Goal: Task Accomplishment & Management: Use online tool/utility

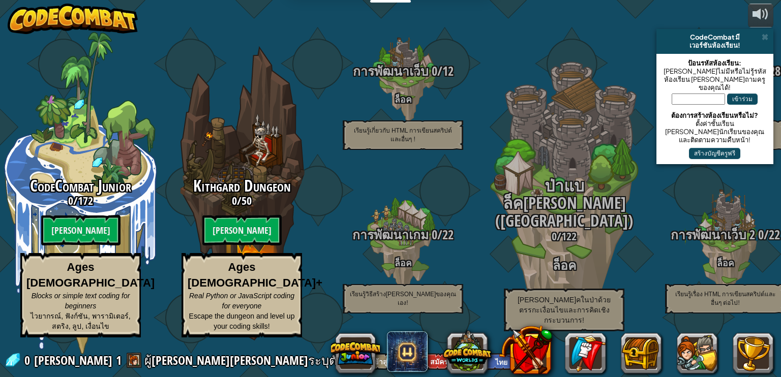
select select "th"
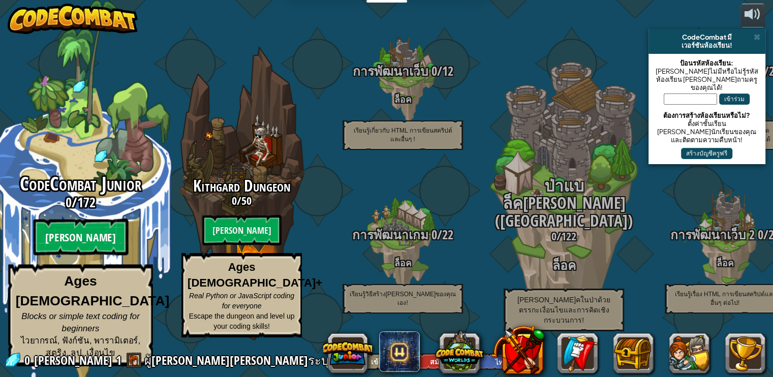
click at [75, 247] on btn "[PERSON_NAME]" at bounding box center [80, 237] width 95 height 37
select select "th"
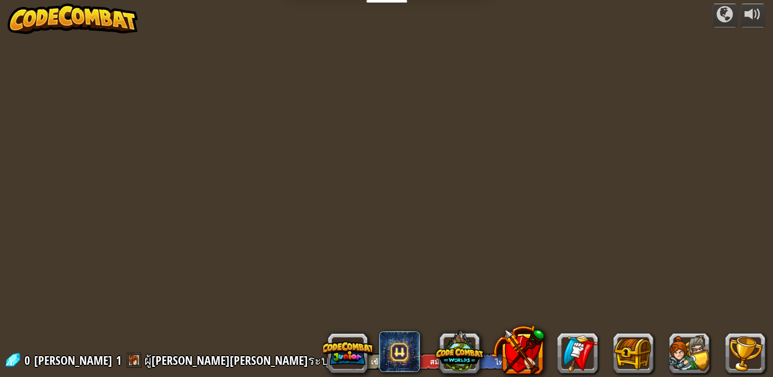
select select "th"
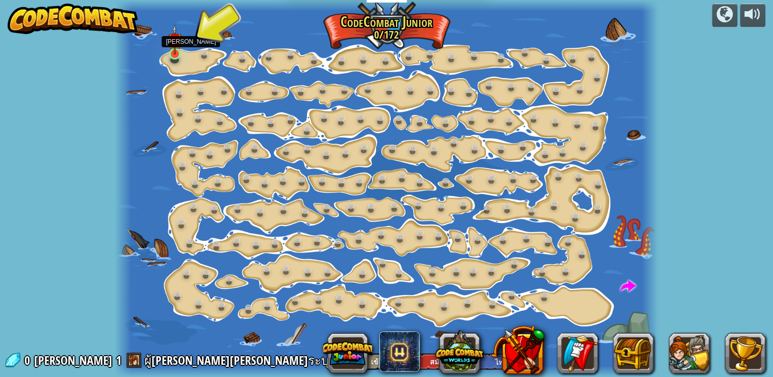
click at [175, 54] on img at bounding box center [174, 39] width 13 height 30
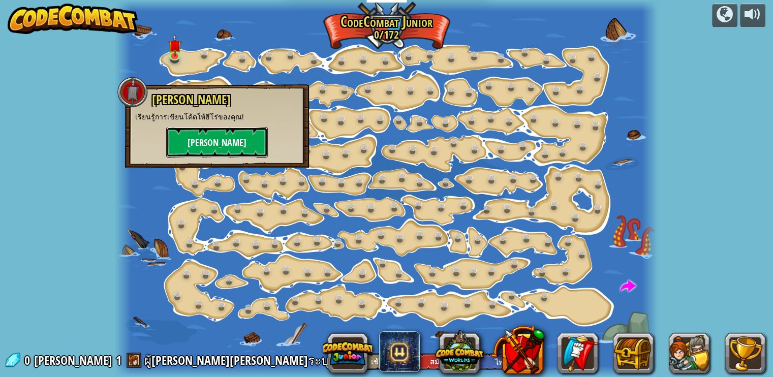
click at [218, 143] on button "[PERSON_NAME]" at bounding box center [217, 142] width 102 height 30
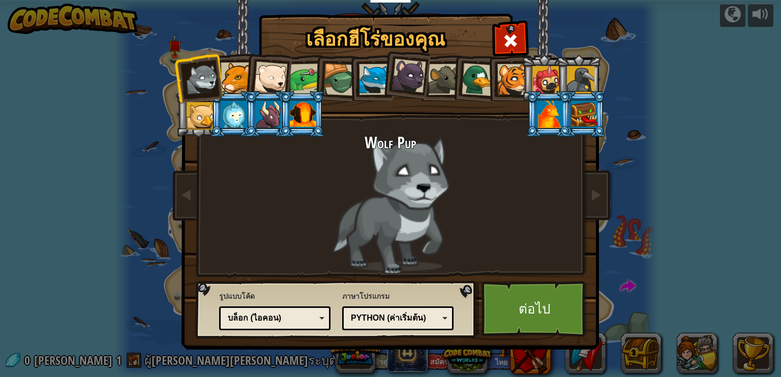
click at [305, 116] on div at bounding box center [303, 114] width 26 height 27
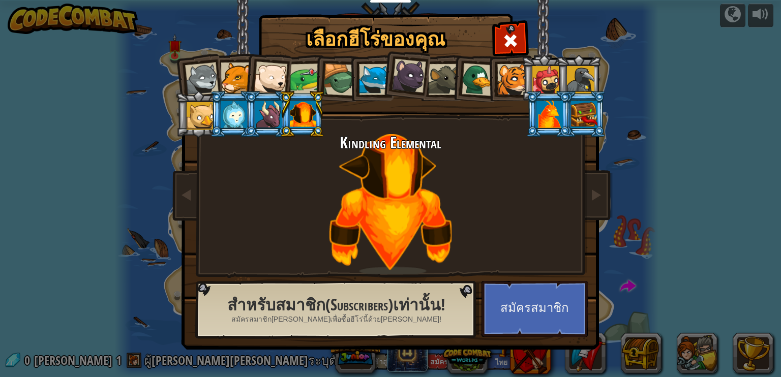
click at [199, 75] on div at bounding box center [202, 80] width 34 height 34
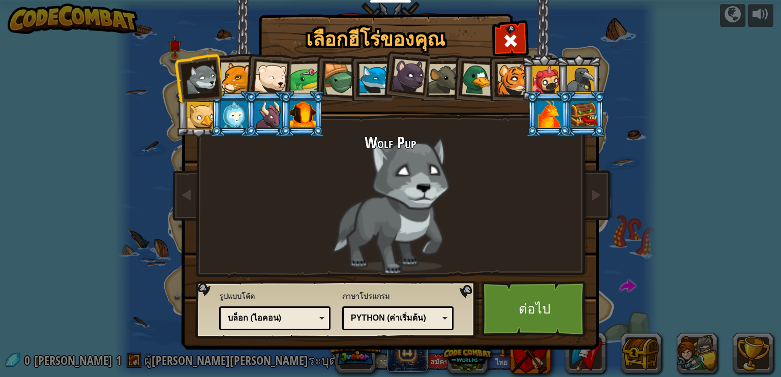
click at [296, 321] on div "บล็อก (ไอคอน)" at bounding box center [272, 319] width 88 height 12
click at [392, 319] on div "Python (ค่าเริ่มต้น)" at bounding box center [395, 319] width 88 height 12
click at [331, 81] on div at bounding box center [339, 80] width 33 height 33
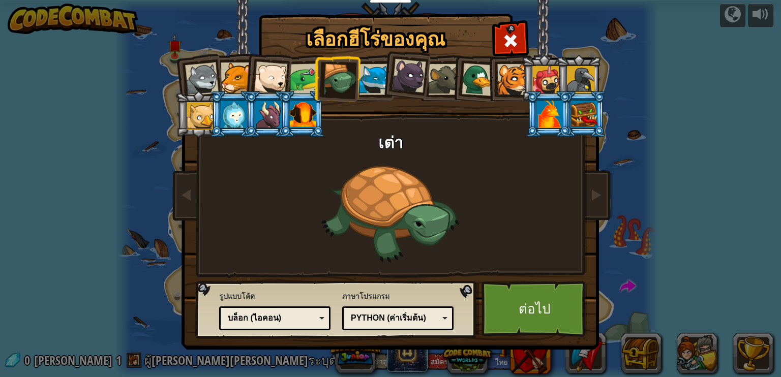
click at [309, 78] on div at bounding box center [306, 80] width 32 height 32
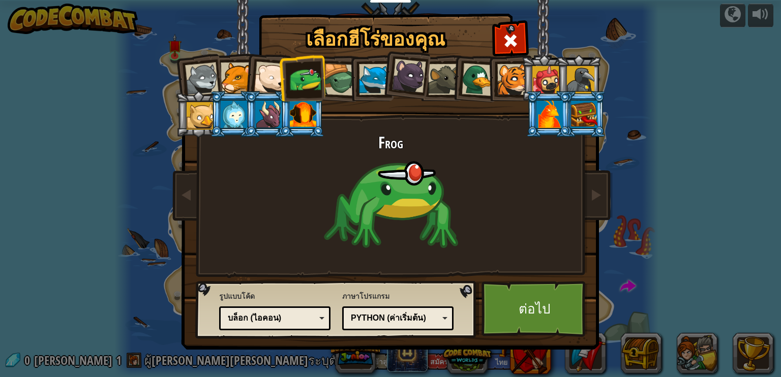
click at [585, 81] on div at bounding box center [580, 79] width 27 height 27
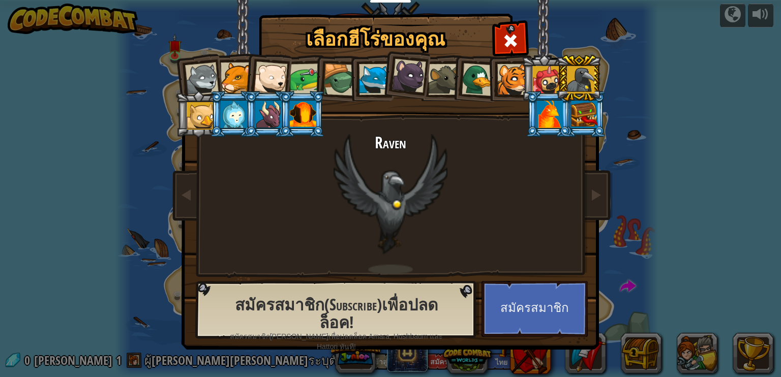
click at [544, 106] on div at bounding box center [549, 114] width 26 height 27
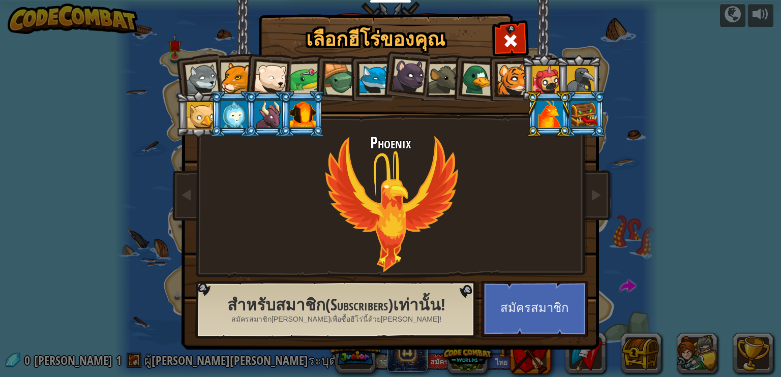
click at [578, 78] on div at bounding box center [580, 79] width 27 height 27
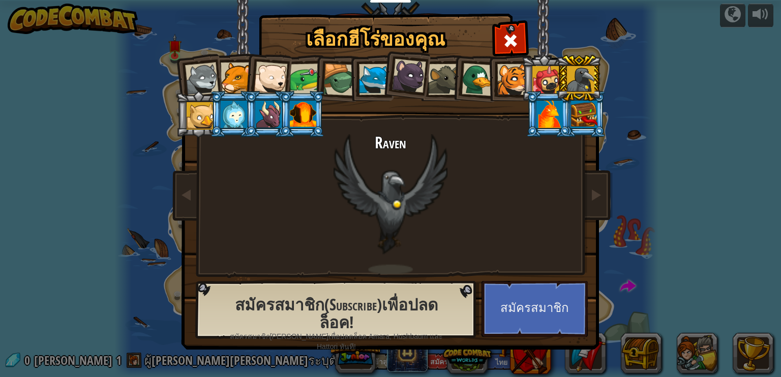
click at [542, 73] on div at bounding box center [545, 79] width 27 height 27
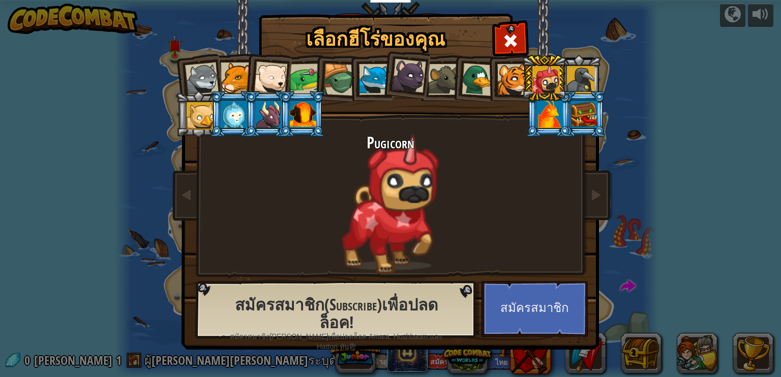
click at [514, 73] on div at bounding box center [512, 79] width 31 height 31
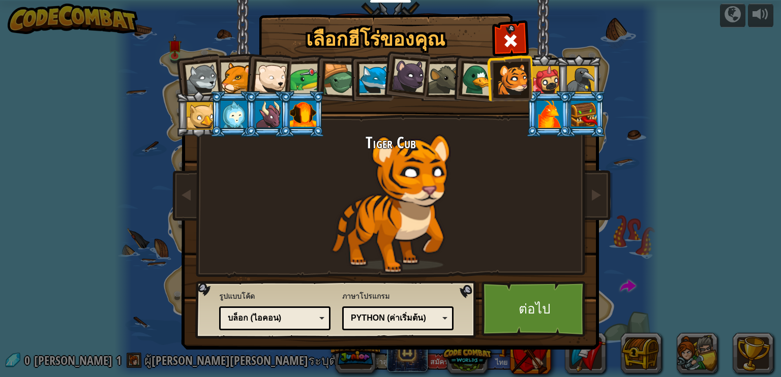
click at [483, 77] on div at bounding box center [478, 79] width 33 height 33
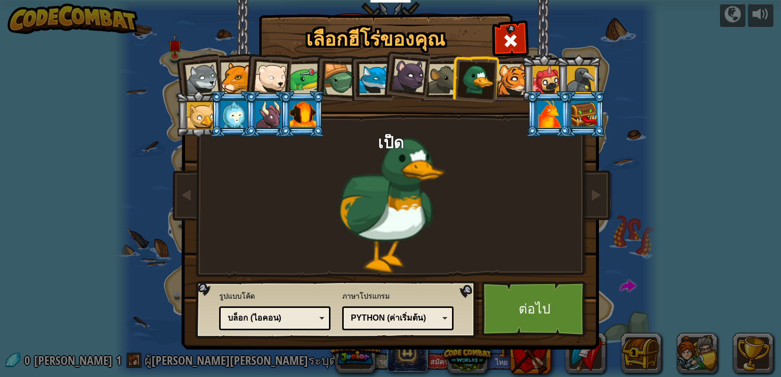
click at [443, 77] on div at bounding box center [443, 79] width 31 height 31
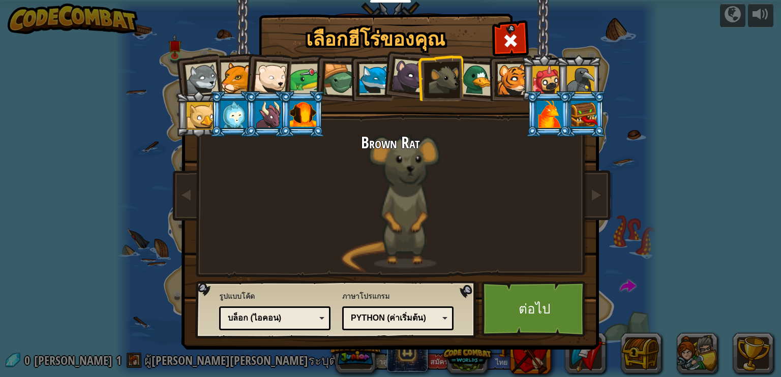
click at [410, 76] on div at bounding box center [409, 76] width 34 height 34
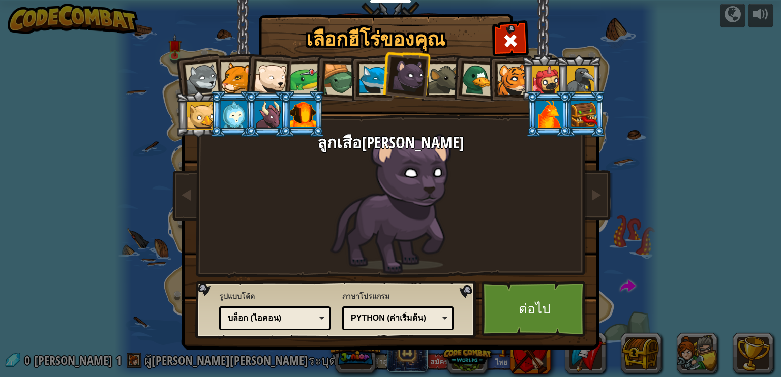
click at [376, 76] on div at bounding box center [374, 79] width 31 height 31
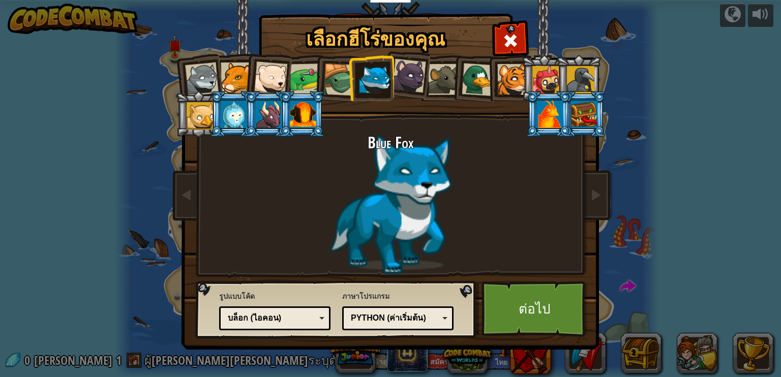
click at [207, 73] on div at bounding box center [202, 80] width 34 height 34
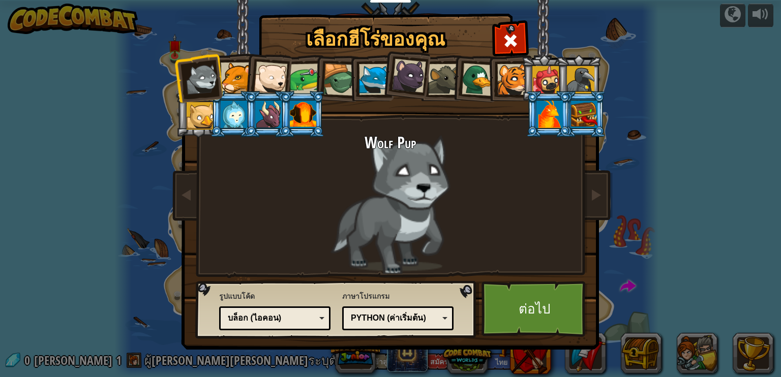
click at [234, 81] on div at bounding box center [236, 78] width 31 height 31
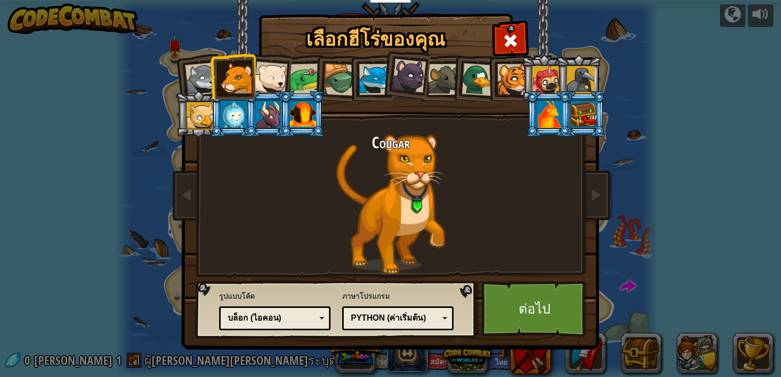
click at [273, 74] on div at bounding box center [271, 79] width 34 height 34
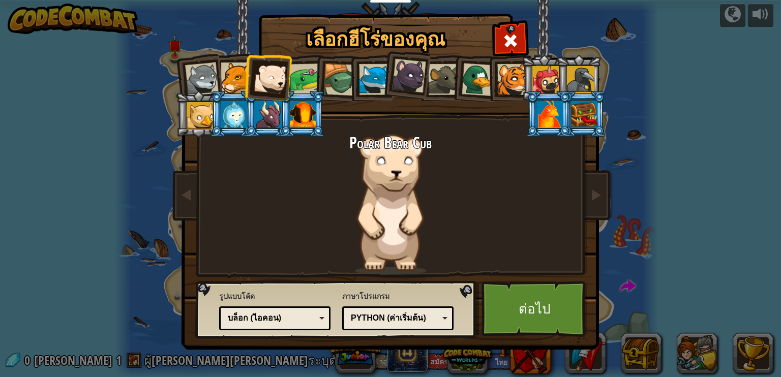
click at [305, 81] on div at bounding box center [306, 80] width 32 height 32
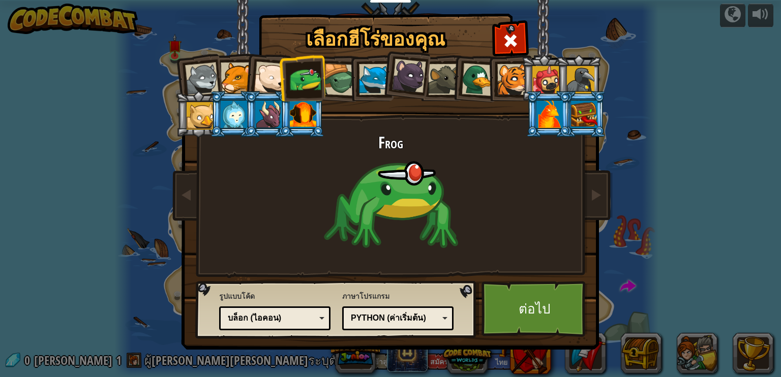
click at [270, 77] on div at bounding box center [271, 79] width 34 height 34
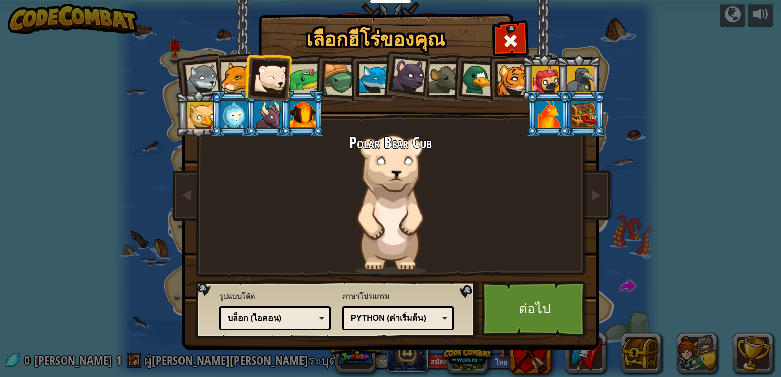
click at [314, 325] on div "บล็อก (ไอคอน)" at bounding box center [275, 319] width 98 height 16
click at [398, 322] on div "Python (ค่าเริ่มต้น)" at bounding box center [395, 319] width 88 height 12
click at [536, 304] on link "ต่อไป" at bounding box center [534, 309] width 106 height 56
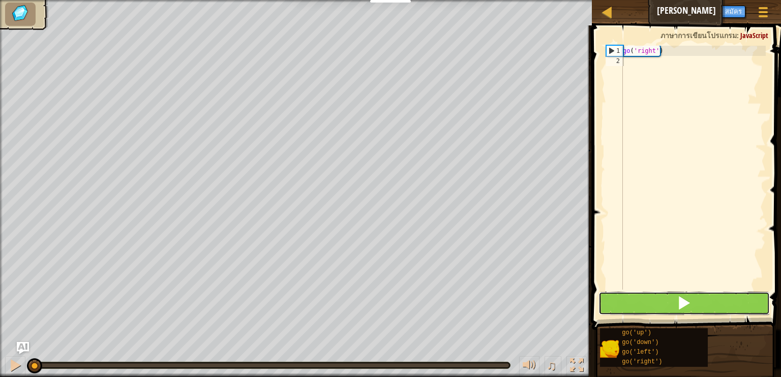
click at [683, 300] on span at bounding box center [684, 303] width 14 height 14
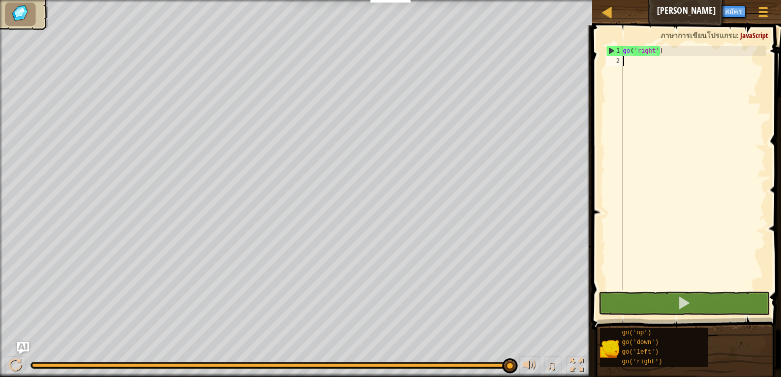
type textarea "go"
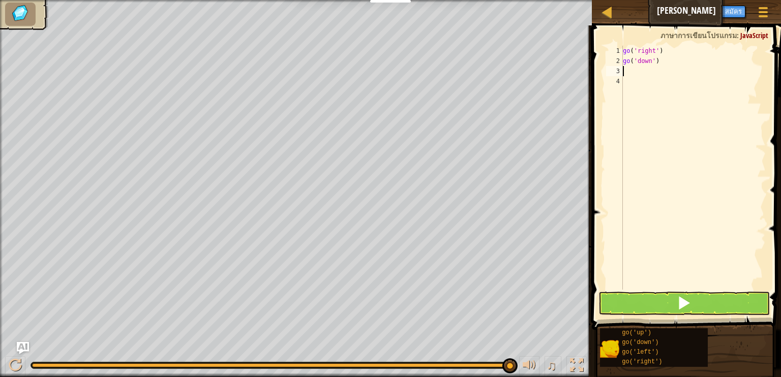
type textarea "go"
click at [678, 301] on span at bounding box center [684, 303] width 14 height 14
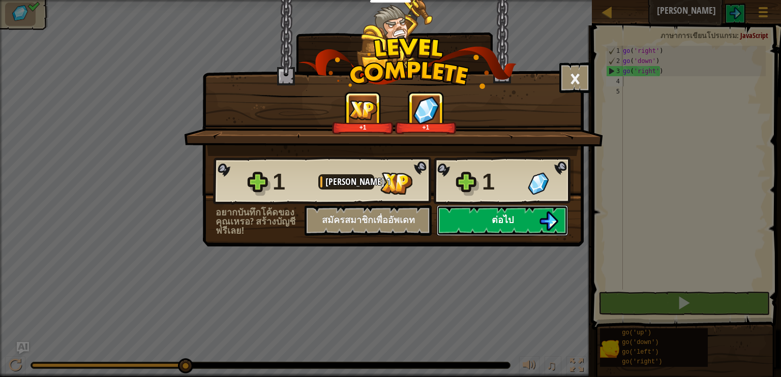
click at [520, 219] on button "ต่อไป" at bounding box center [502, 220] width 131 height 30
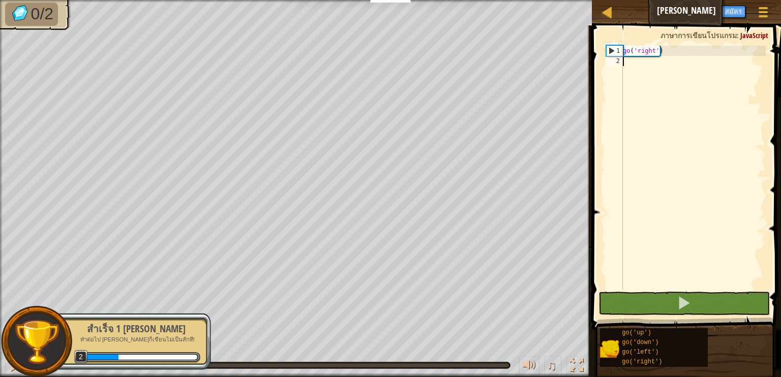
click at [635, 66] on div "go ( 'right' )" at bounding box center [693, 178] width 145 height 264
type textarea "go"
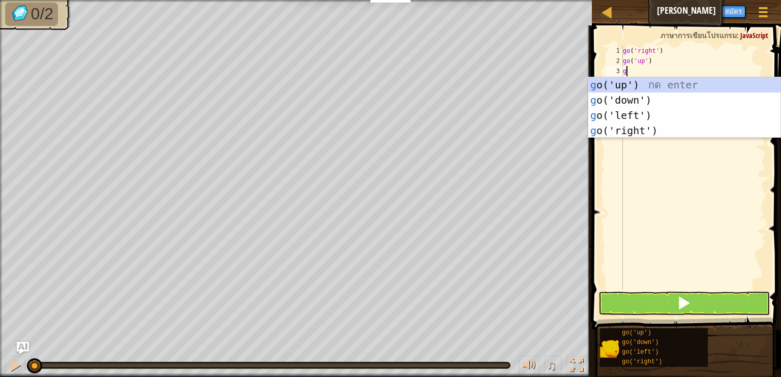
type textarea "go"
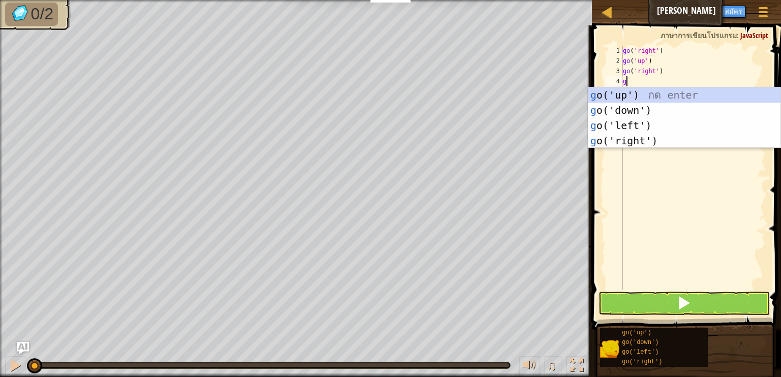
type textarea "go"
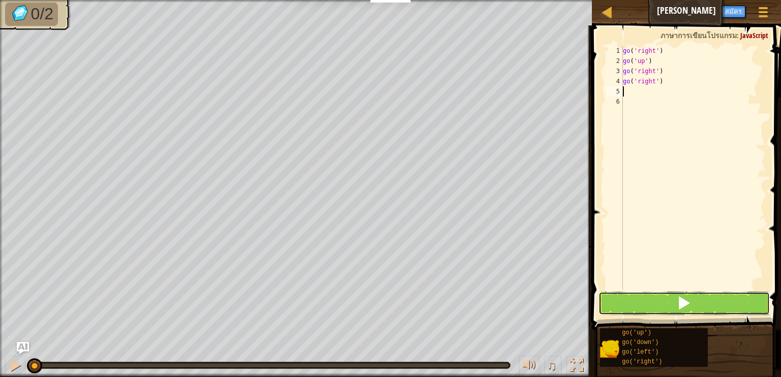
click at [720, 302] on button at bounding box center [684, 303] width 172 height 23
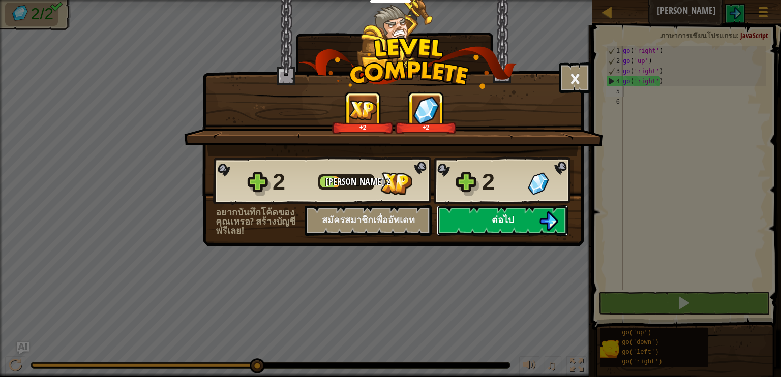
click at [542, 220] on img at bounding box center [548, 220] width 19 height 19
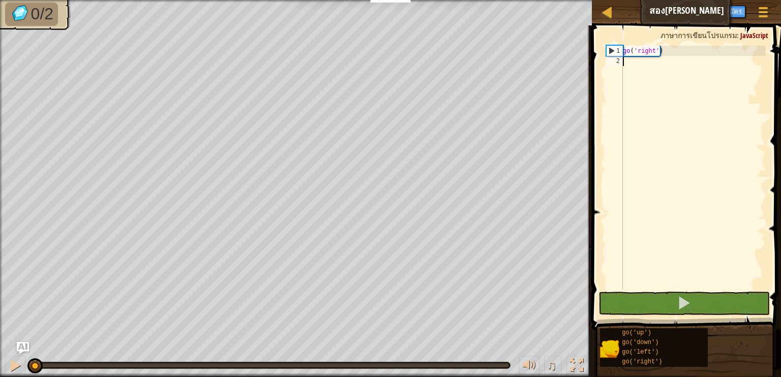
type textarea "go"
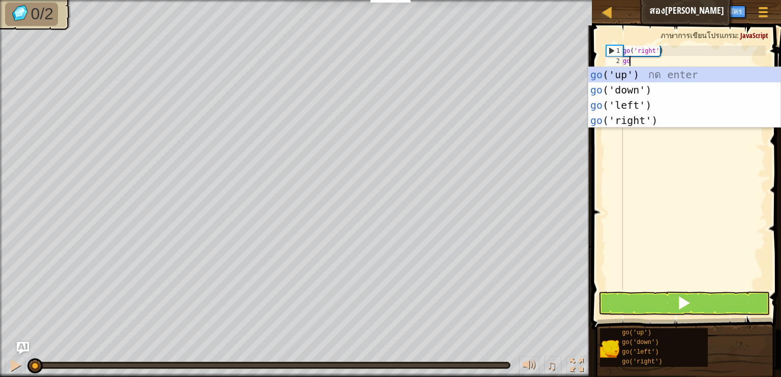
scroll to position [5, 0]
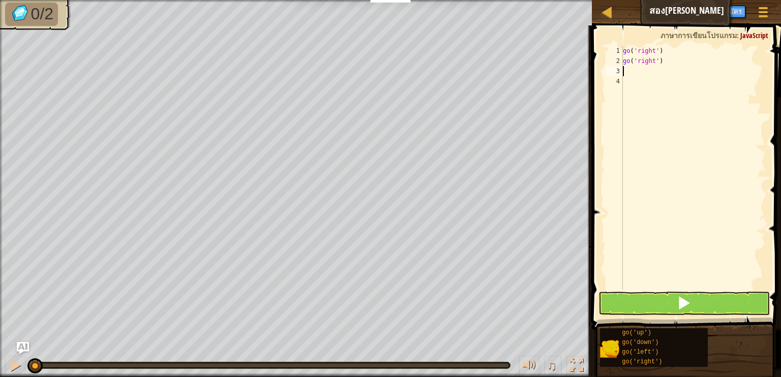
type textarea "go"
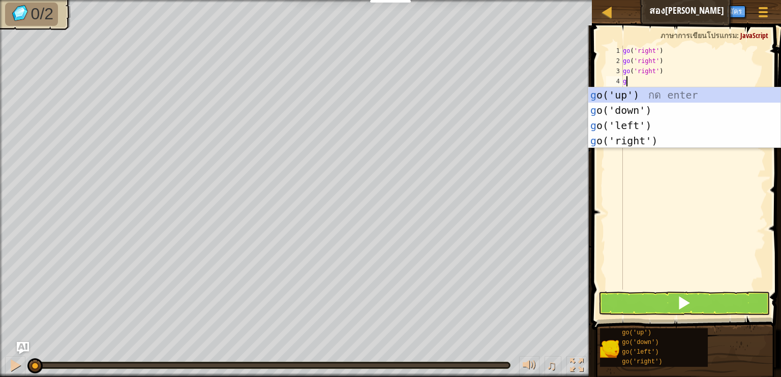
type textarea "go"
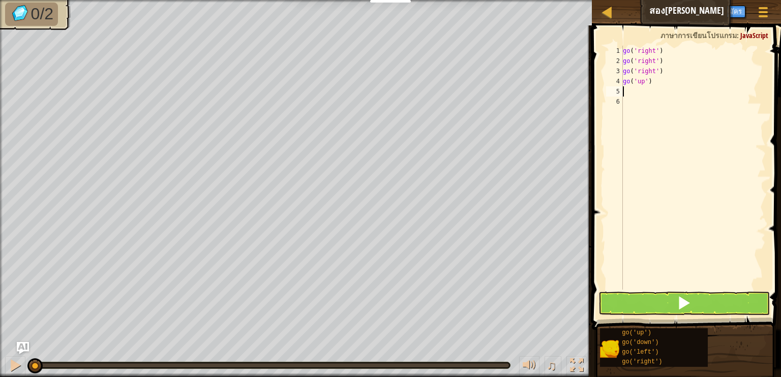
type textarea "go"
click at [702, 302] on button at bounding box center [684, 303] width 172 height 23
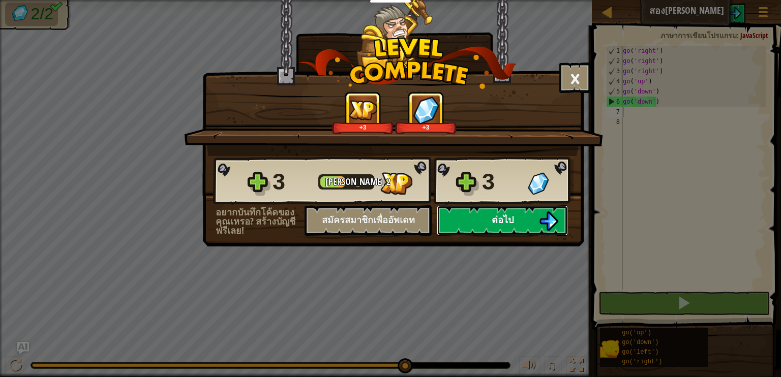
click at [530, 218] on button "ต่อไป" at bounding box center [502, 220] width 131 height 30
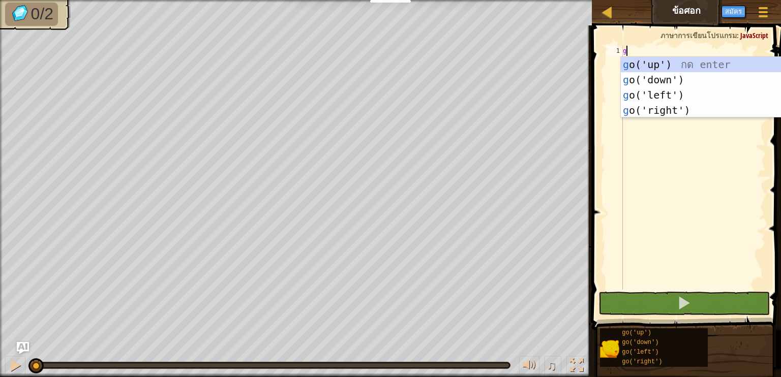
type textarea "go"
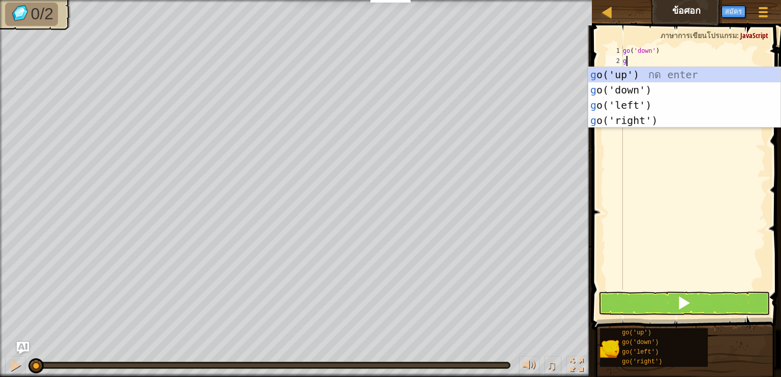
type textarea "go"
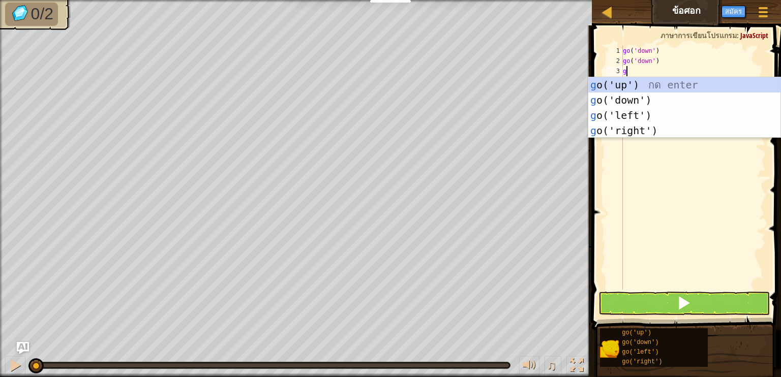
type textarea "go"
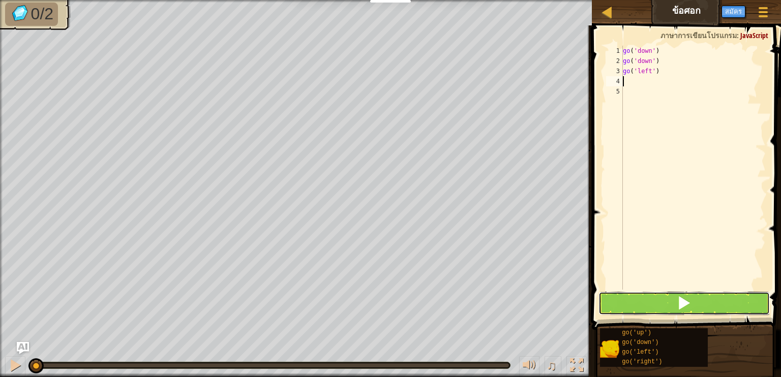
click at [675, 296] on button at bounding box center [684, 303] width 172 height 23
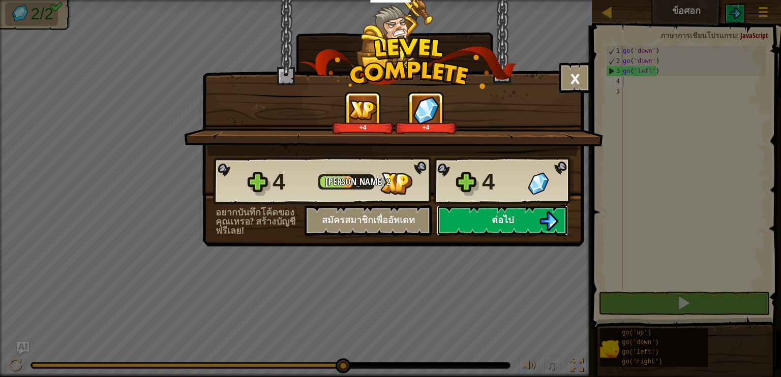
click at [496, 221] on span "ต่อไป" at bounding box center [503, 219] width 22 height 13
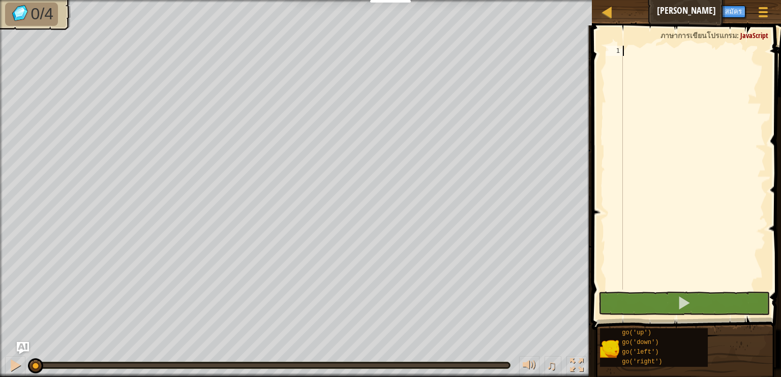
click at [641, 70] on div at bounding box center [693, 178] width 145 height 264
type textarea "go"
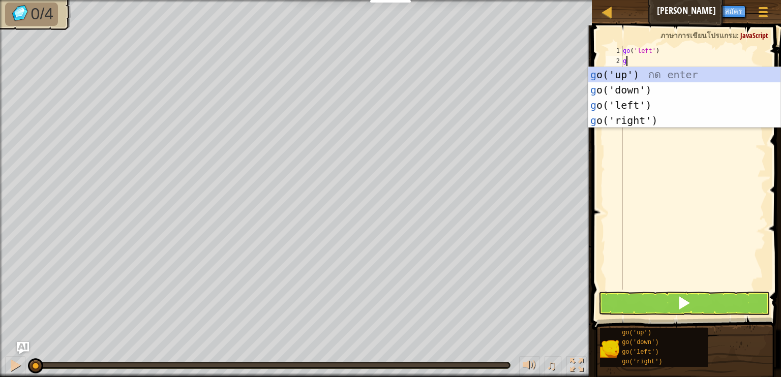
type textarea "go"
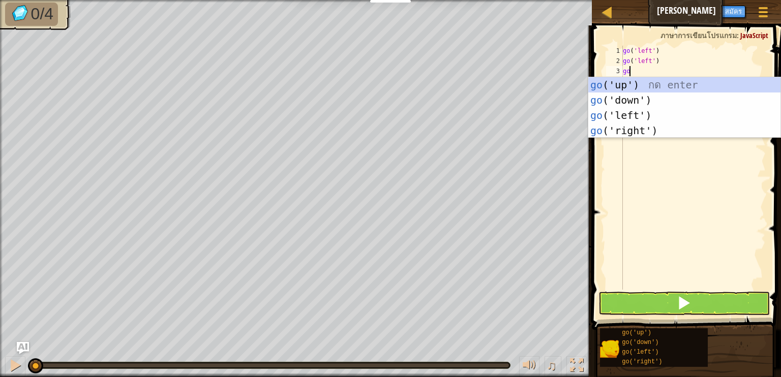
type textarea "go"
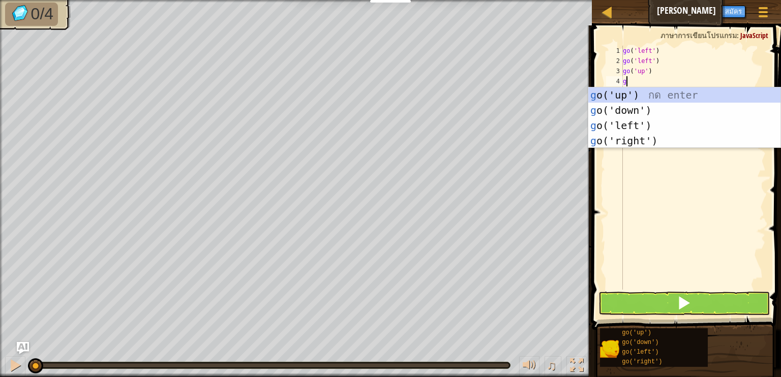
type textarea "go"
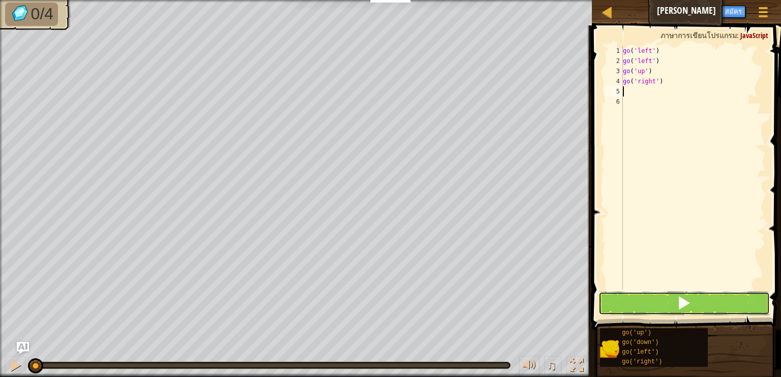
click at [710, 305] on button at bounding box center [684, 303] width 172 height 23
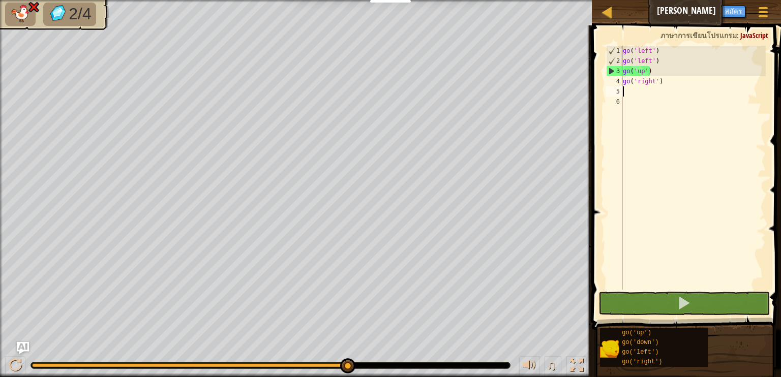
click at [652, 71] on div "go ( 'left' ) go ( 'left' ) go ( 'up' ) go ( 'right' )" at bounding box center [693, 178] width 145 height 264
drag, startPoint x: 652, startPoint y: 71, endPoint x: 616, endPoint y: 71, distance: 36.1
click at [616, 71] on div "go('up') 1 2 3 4 5 6 go ( 'left' ) go ( 'left' ) go ( 'up' ) go ( 'right' ) ההה…" at bounding box center [685, 168] width 162 height 244
type textarea "go"
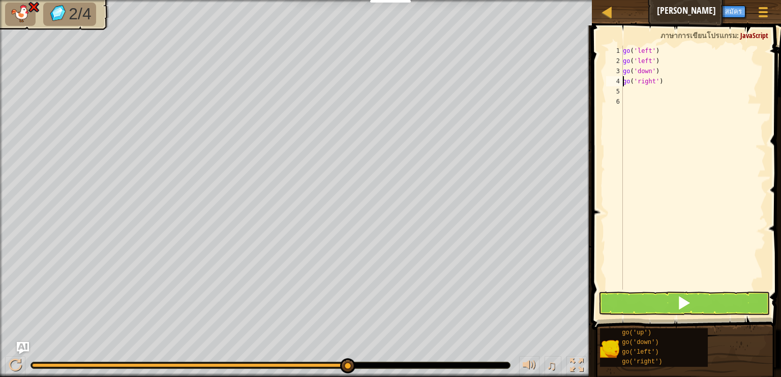
type textarea "go('right')"
click at [663, 302] on button at bounding box center [684, 303] width 172 height 23
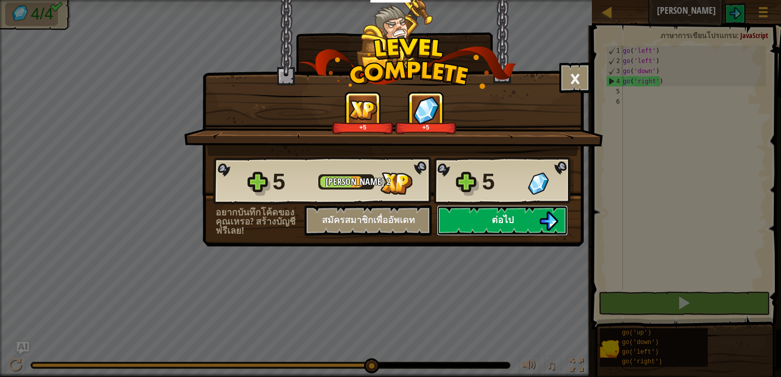
click at [545, 217] on img at bounding box center [548, 220] width 19 height 19
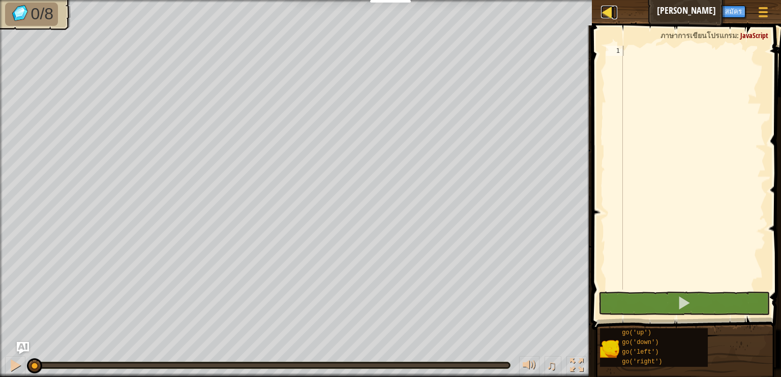
click at [609, 10] on div at bounding box center [607, 12] width 13 height 13
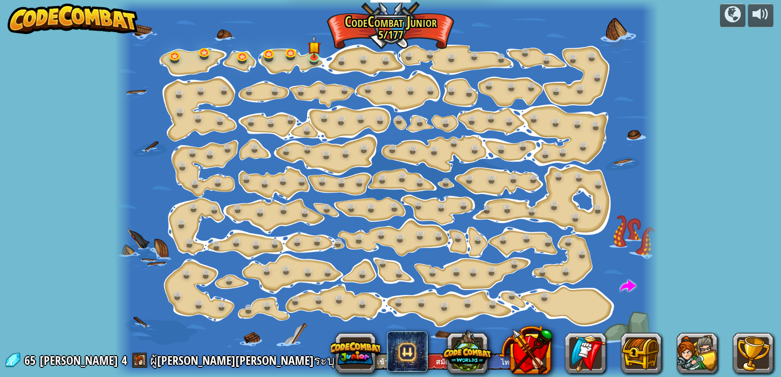
select select "th"
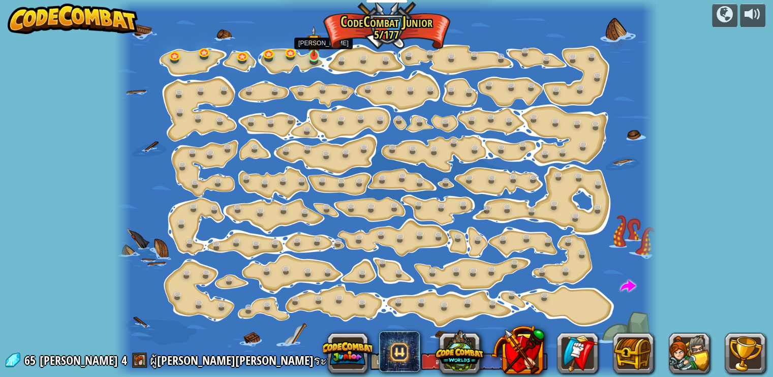
click at [315, 55] on img at bounding box center [313, 41] width 13 height 30
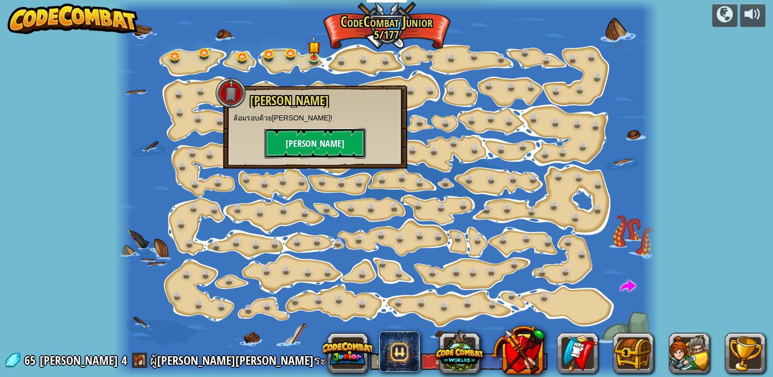
click at [341, 141] on button "[PERSON_NAME]" at bounding box center [315, 143] width 102 height 30
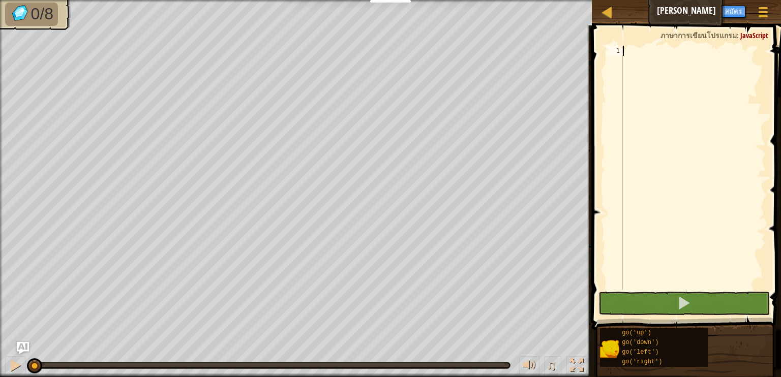
click at [669, 85] on div at bounding box center [693, 178] width 145 height 264
type textarea "go"
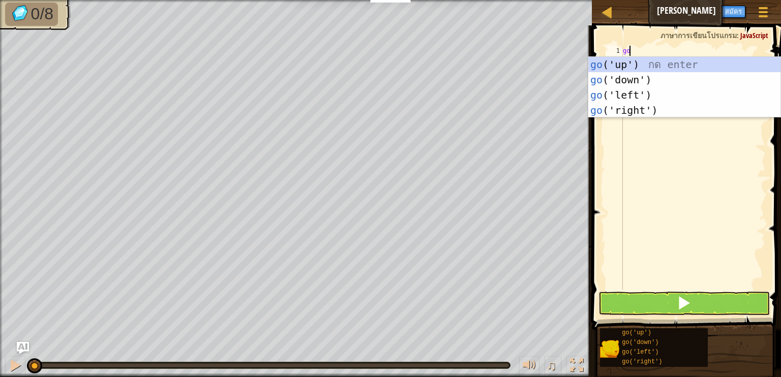
scroll to position [5, 0]
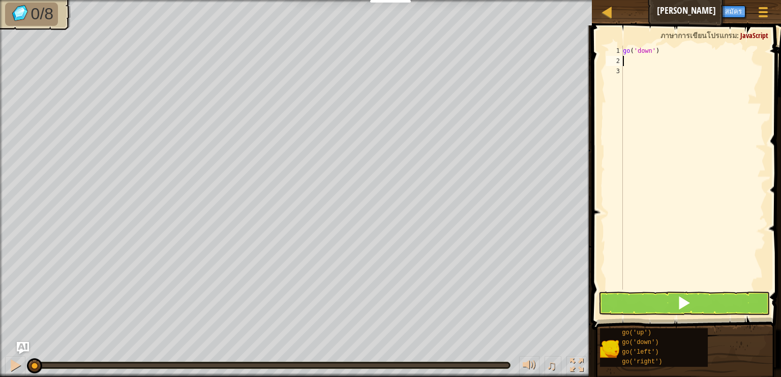
type textarea "go"
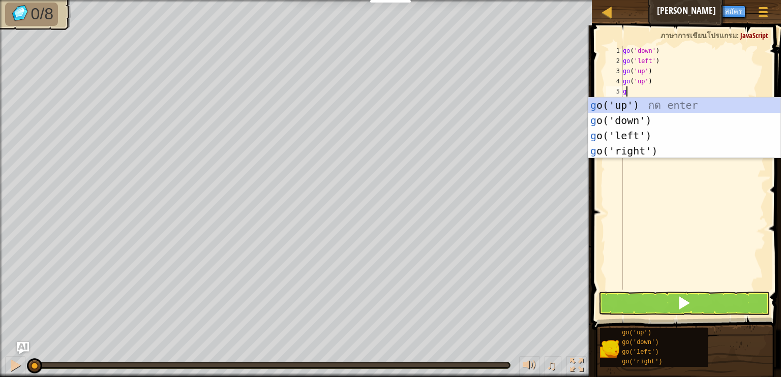
type textarea "go"
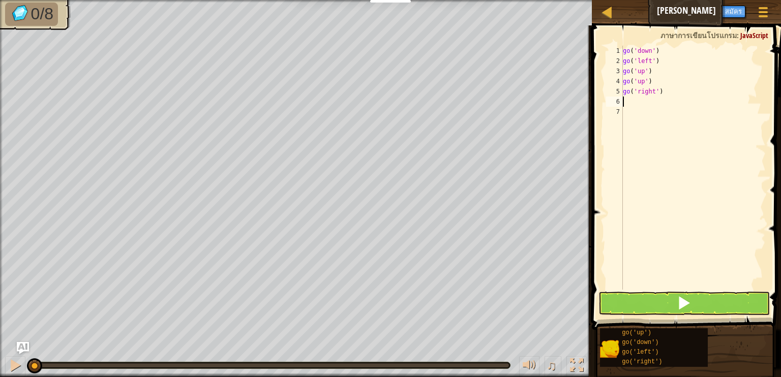
type textarea "go('right')"
type textarea "go('up')"
click at [688, 304] on span at bounding box center [684, 303] width 14 height 14
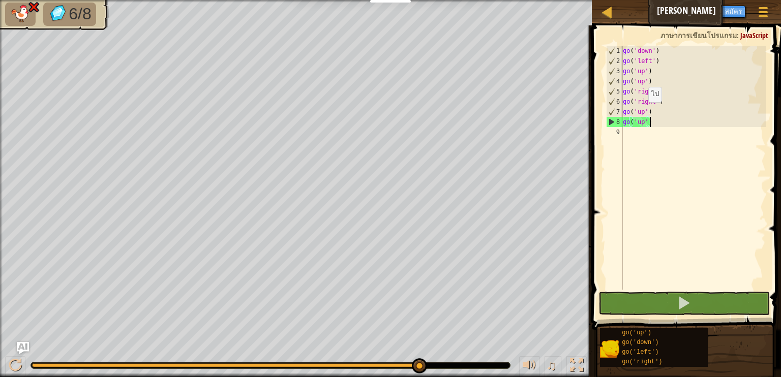
click at [639, 112] on div "go ( 'down' ) go ( 'left' ) go ( 'up' ) go ( 'up' ) go ( 'right' ) go ( 'right'…" at bounding box center [693, 178] width 145 height 264
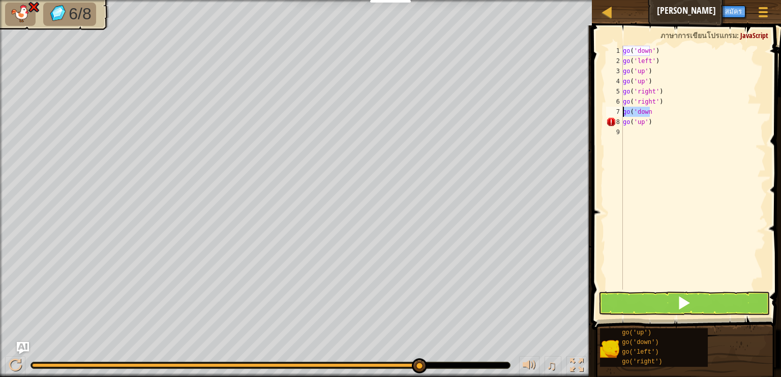
type textarea "go"
type textarea "go('down')"
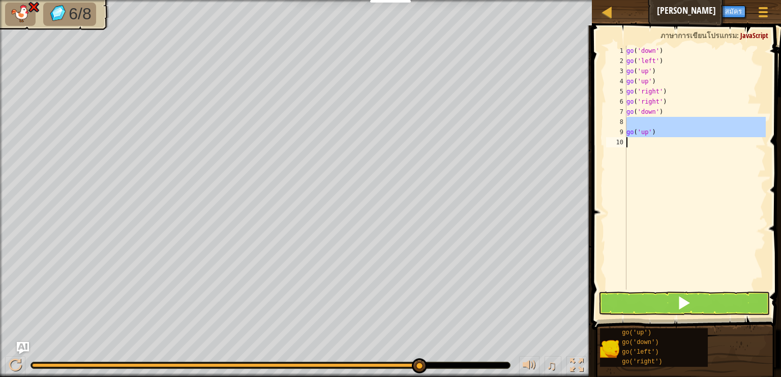
paste textarea "down')"
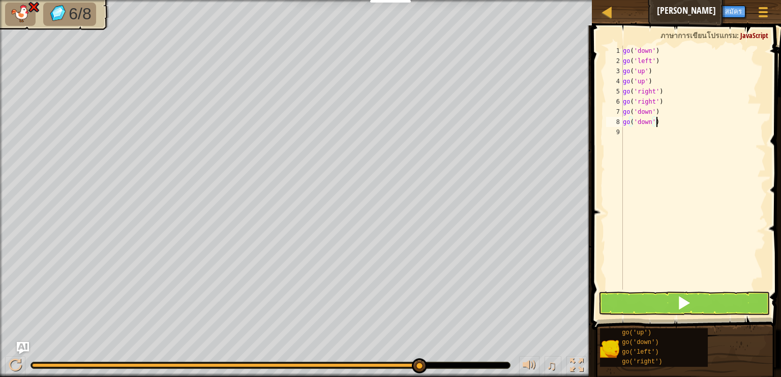
type textarea "go('down')"
click at [702, 301] on button at bounding box center [684, 303] width 172 height 23
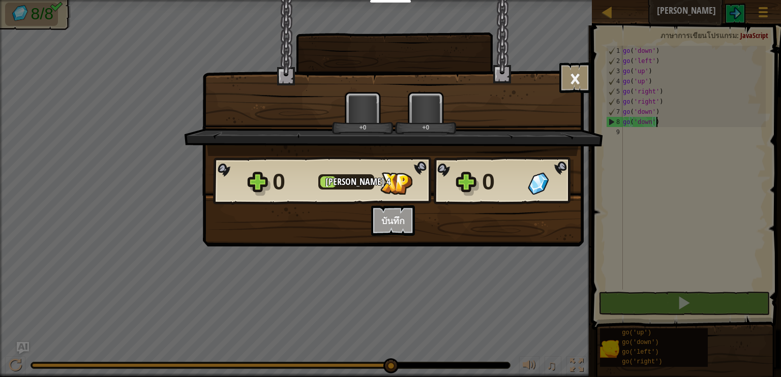
scroll to position [5, 2]
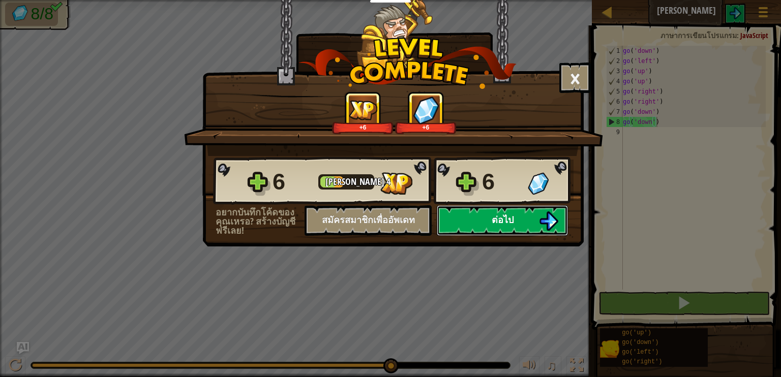
click at [537, 222] on button "ต่อไป" at bounding box center [502, 220] width 131 height 30
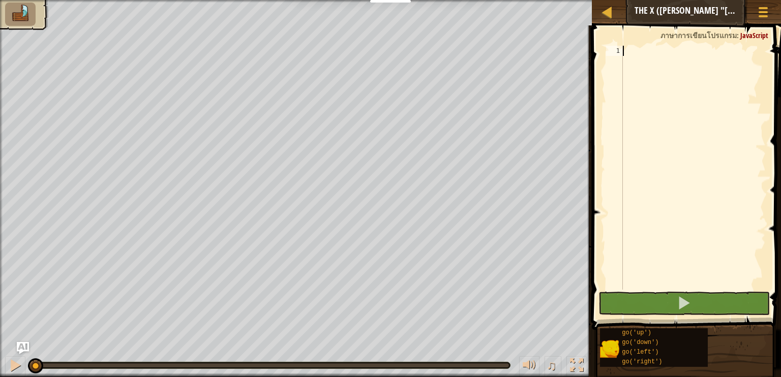
scroll to position [5, 0]
type textarea "go"
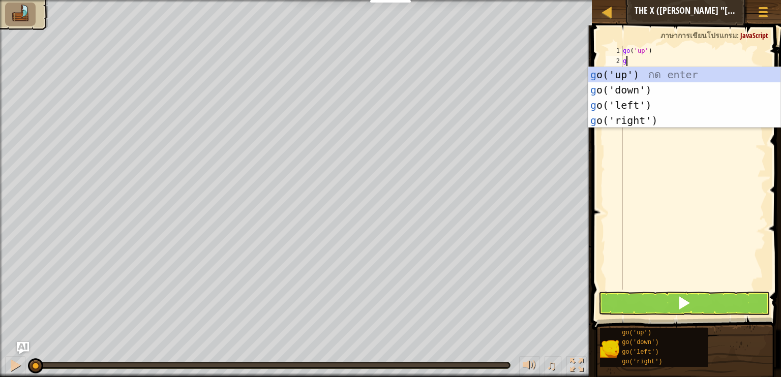
type textarea "go"
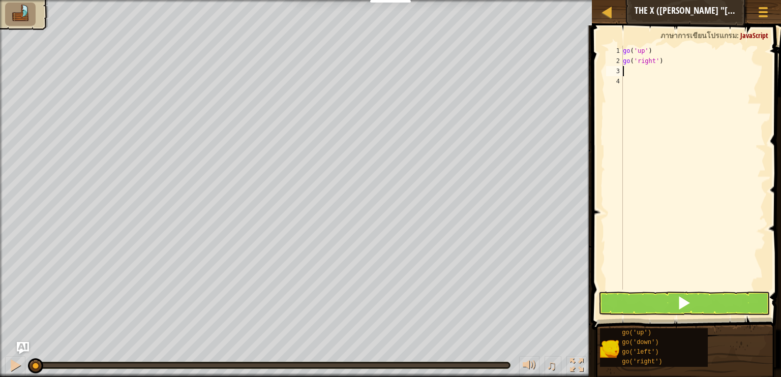
type textarea "go"
drag, startPoint x: 681, startPoint y: 301, endPoint x: 681, endPoint y: 291, distance: 10.2
click at [682, 300] on span at bounding box center [684, 303] width 14 height 14
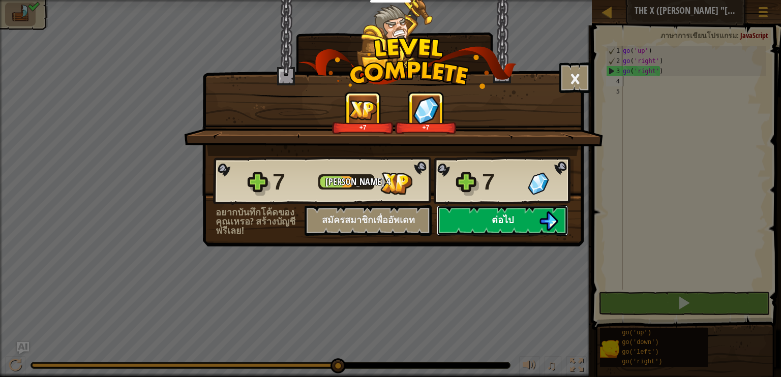
click at [533, 223] on button "ต่อไป" at bounding box center [502, 220] width 131 height 30
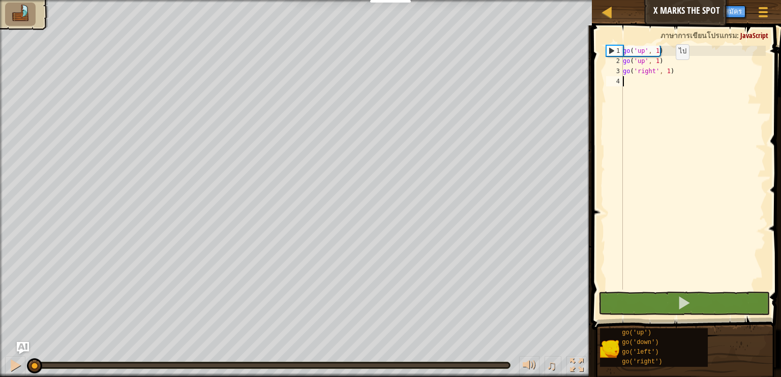
click at [667, 70] on div "go ( 'up' , 1 ) go ( 'up' , 1 ) go ( 'right' , 1 )" at bounding box center [693, 178] width 145 height 264
type textarea "go('right', 3)"
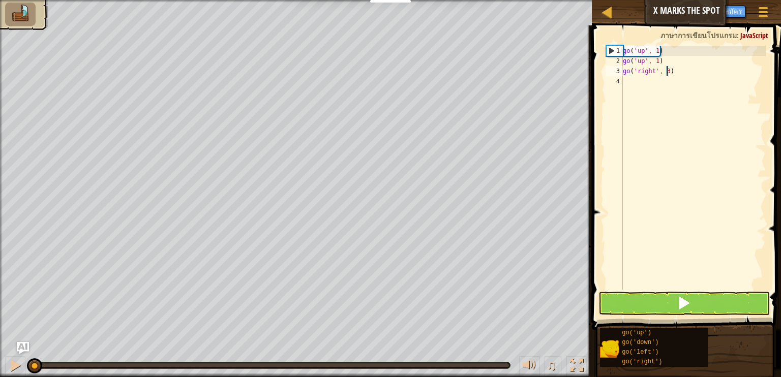
scroll to position [5, 3]
click at [648, 85] on div "go ( 'up' , 1 ) go ( 'up' , 1 ) go ( 'right' , 3 )" at bounding box center [693, 178] width 145 height 264
type textarea "go"
type textarea "go('down',2)"
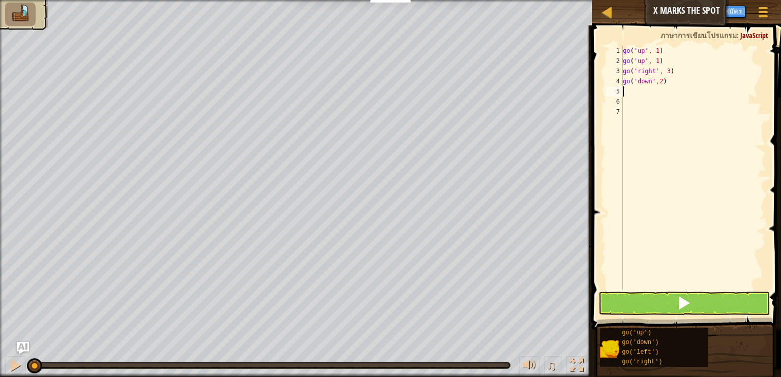
type textarea "go"
type textarea "go('left',1)"
click at [683, 299] on span at bounding box center [684, 303] width 14 height 14
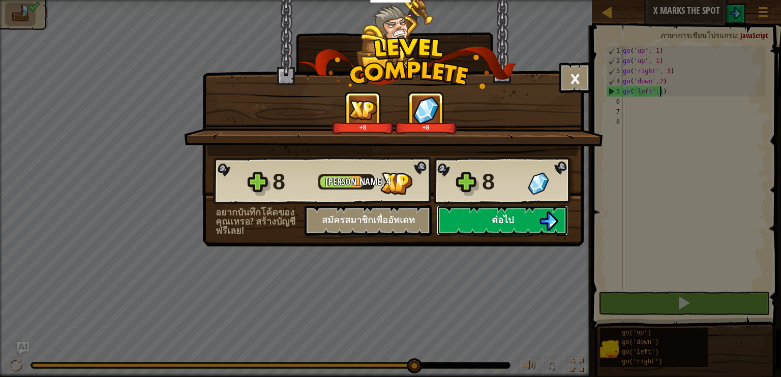
click at [547, 216] on img at bounding box center [548, 220] width 19 height 19
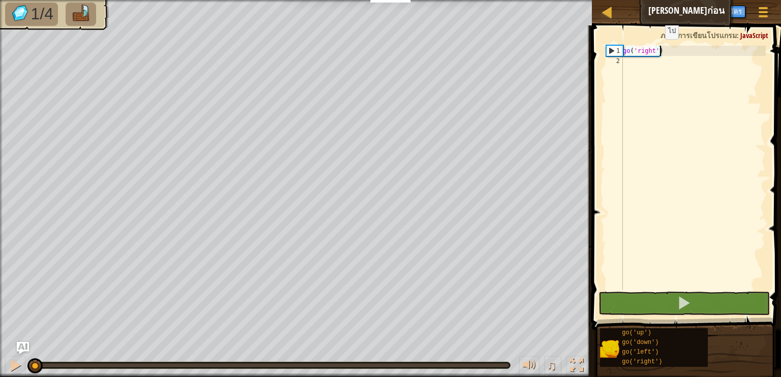
click at [656, 49] on div "go ( 'right' )" at bounding box center [693, 178] width 145 height 264
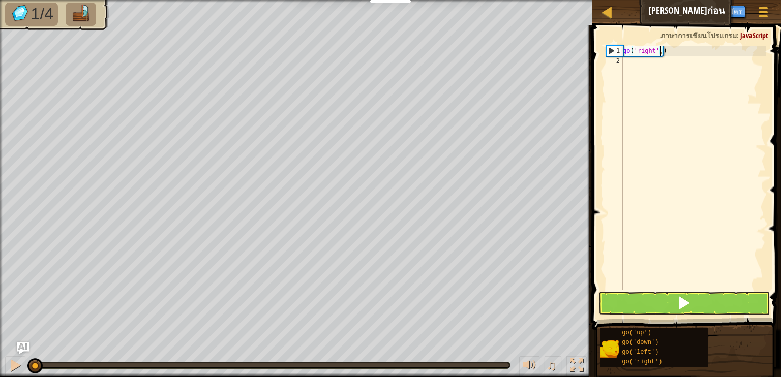
type textarea "go('right',2)"
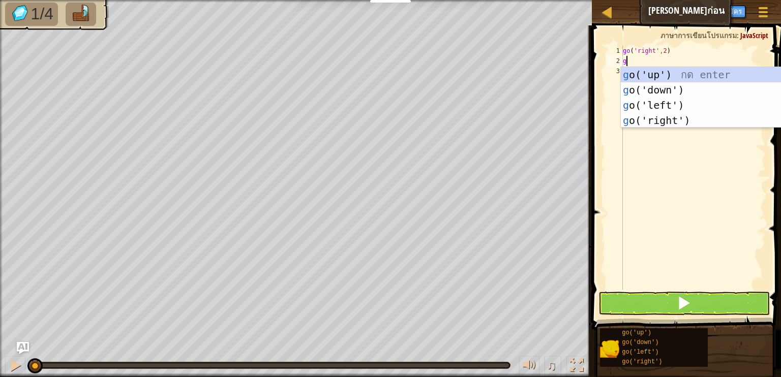
type textarea "go"
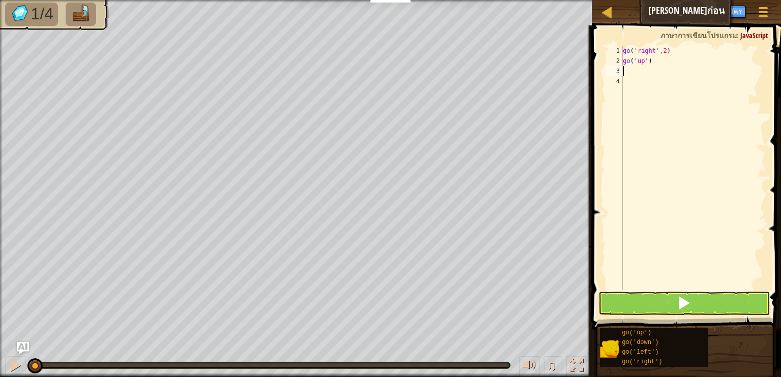
type textarea "go('up')"
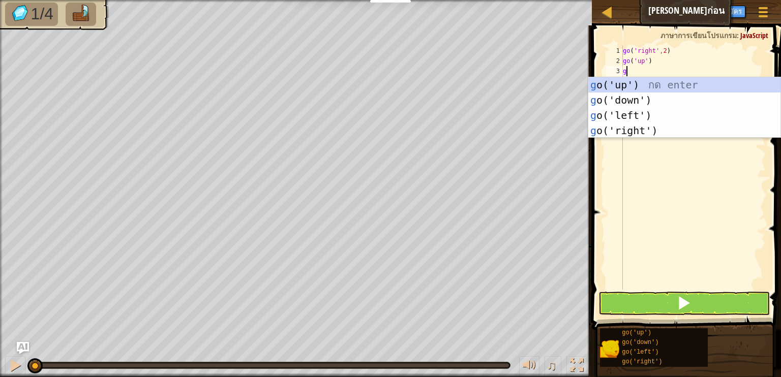
type textarea "go"
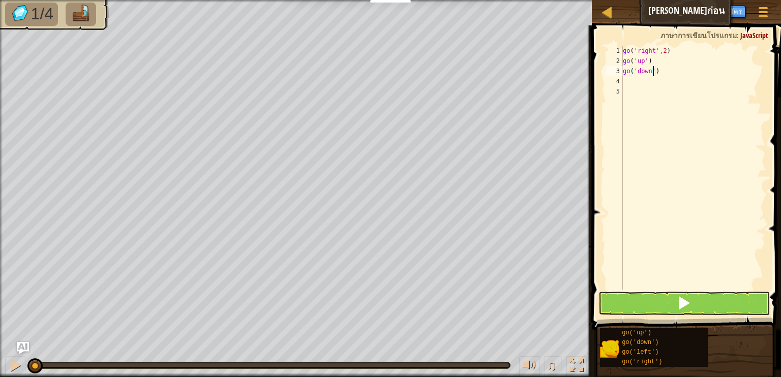
type textarea "go('down',2)"
type textarea "go('up')"
type textarea "go"
click at [692, 298] on button at bounding box center [684, 303] width 172 height 23
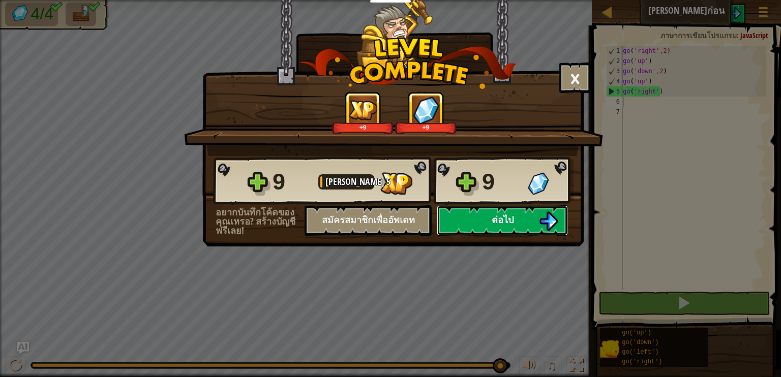
click at [538, 223] on button "ต่อไป" at bounding box center [502, 220] width 131 height 30
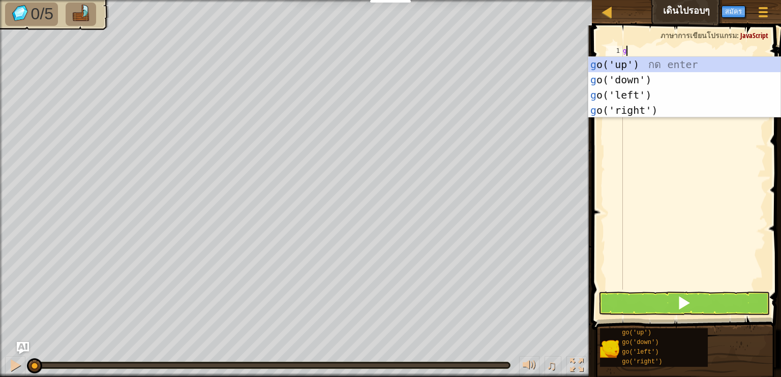
type textarea "go"
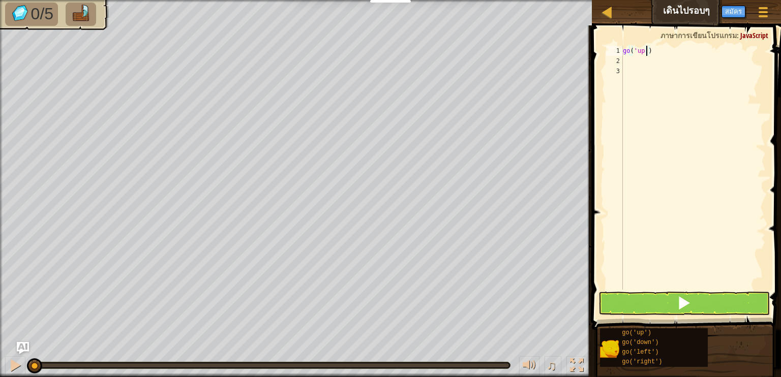
type textarea "go('up',3)"
type textarea "go"
type textarea "go('right',4)"
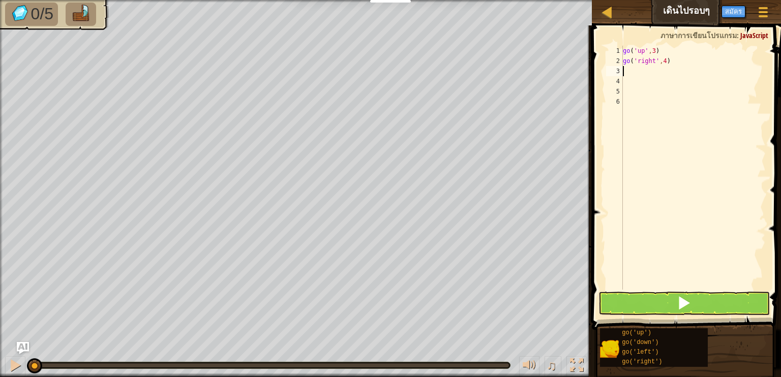
type textarea "go"
type textarea "go('down',3)"
type textarea "go"
drag, startPoint x: 679, startPoint y: 304, endPoint x: 678, endPoint y: 294, distance: 10.2
click at [679, 303] on span at bounding box center [684, 303] width 14 height 14
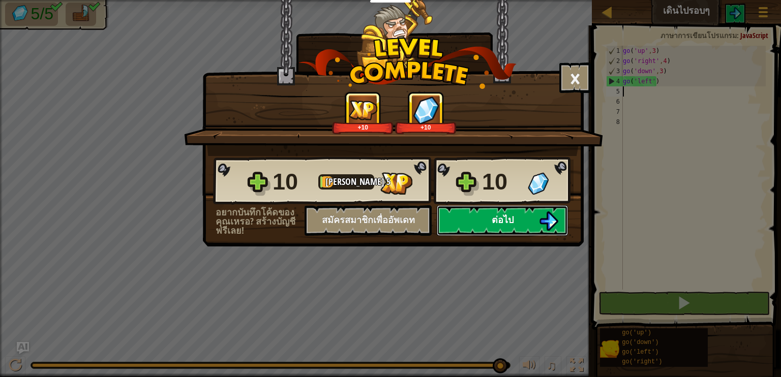
click at [529, 220] on button "ต่อไป" at bounding box center [502, 220] width 131 height 30
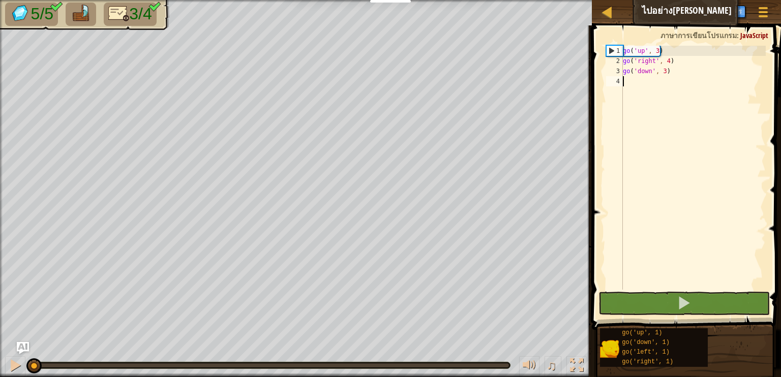
click at [641, 82] on div "go ( 'up' , 3 ) go ( 'right' , 4 ) go ( 'down' , 3 )" at bounding box center [693, 178] width 145 height 264
type textarea "go"
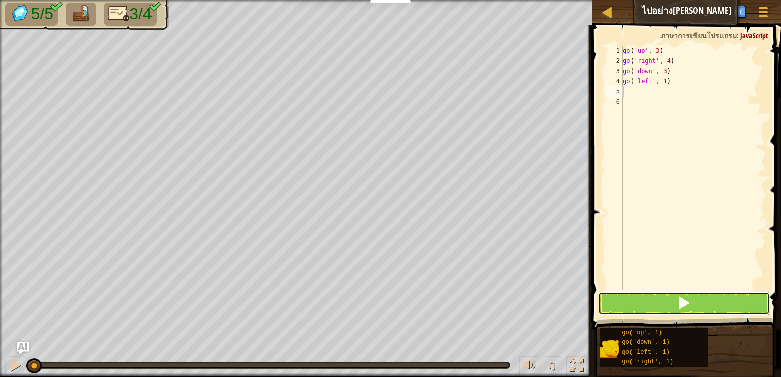
click at [686, 303] on span at bounding box center [684, 303] width 14 height 14
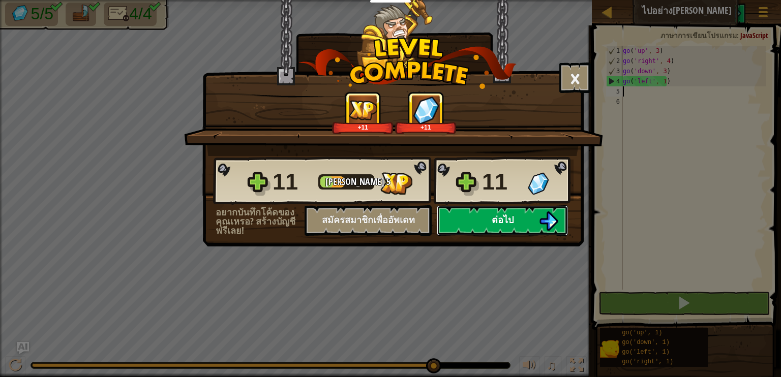
click at [530, 221] on button "ต่อไป" at bounding box center [502, 220] width 131 height 30
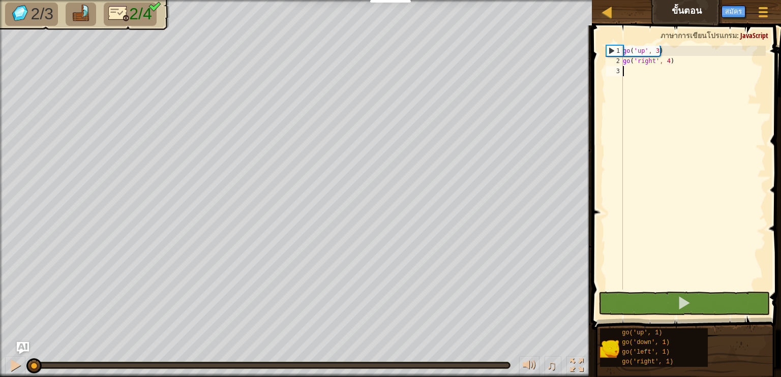
scroll to position [5, 0]
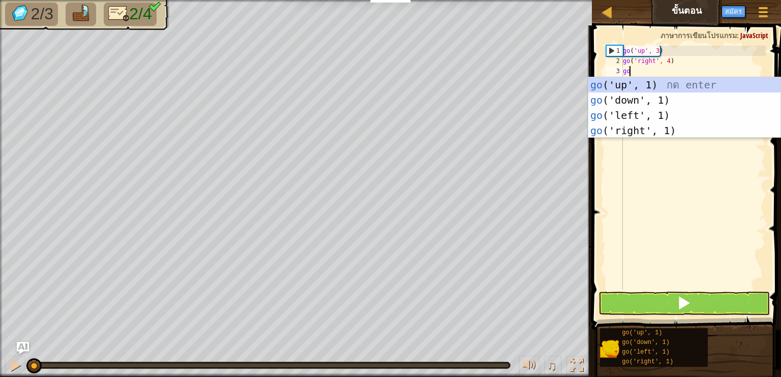
type textarea "go"
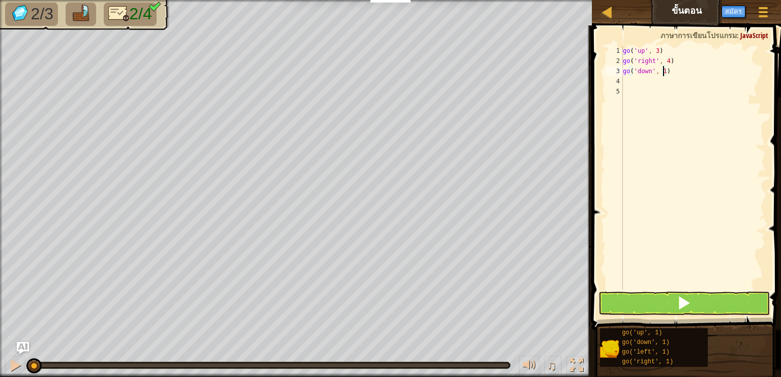
type textarea "go('down', 3)"
type textarea "go"
type textarea "go('left', 2)"
click at [688, 301] on span at bounding box center [684, 303] width 14 height 14
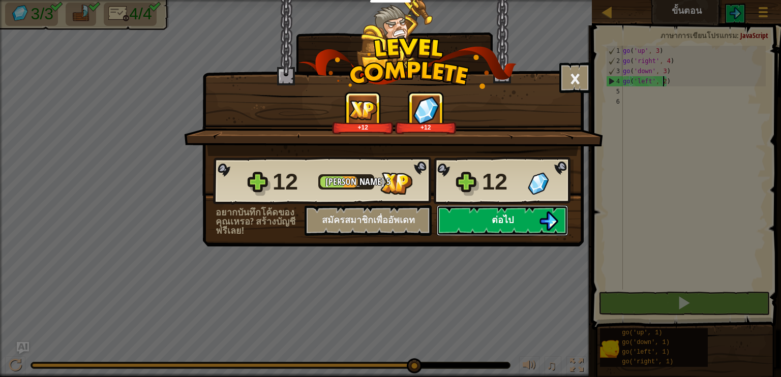
click at [535, 221] on button "ต่อไป" at bounding box center [502, 220] width 131 height 30
